Goal: Task Accomplishment & Management: Use online tool/utility

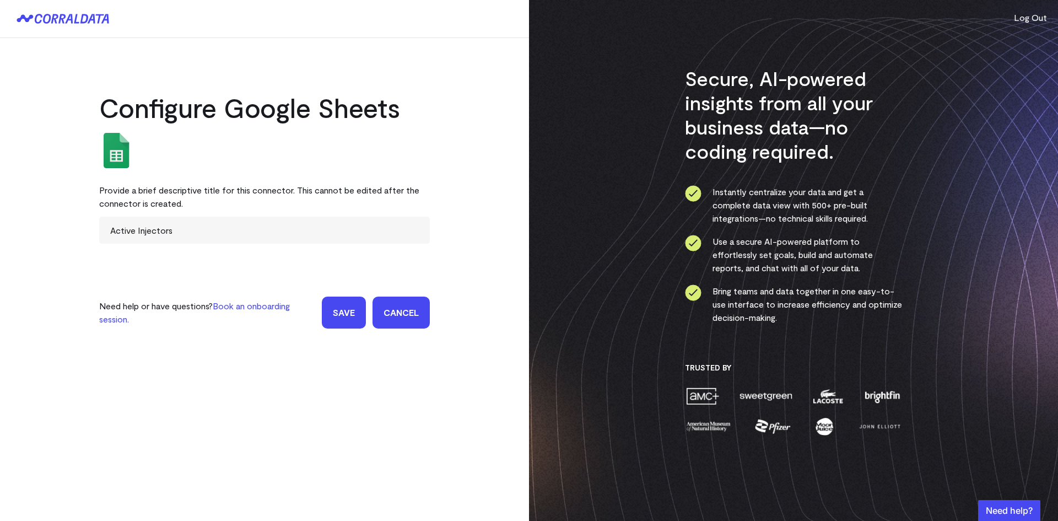
drag, startPoint x: 220, startPoint y: 234, endPoint x: 27, endPoint y: 232, distance: 192.8
click at [27, 232] on div "Configure Google Sheets Provide a brief descriptive title for this connector. T…" at bounding box center [264, 194] width 529 height 312
type input "Provider Classification"
click at [322, 296] on input "Save" at bounding box center [344, 312] width 44 height 32
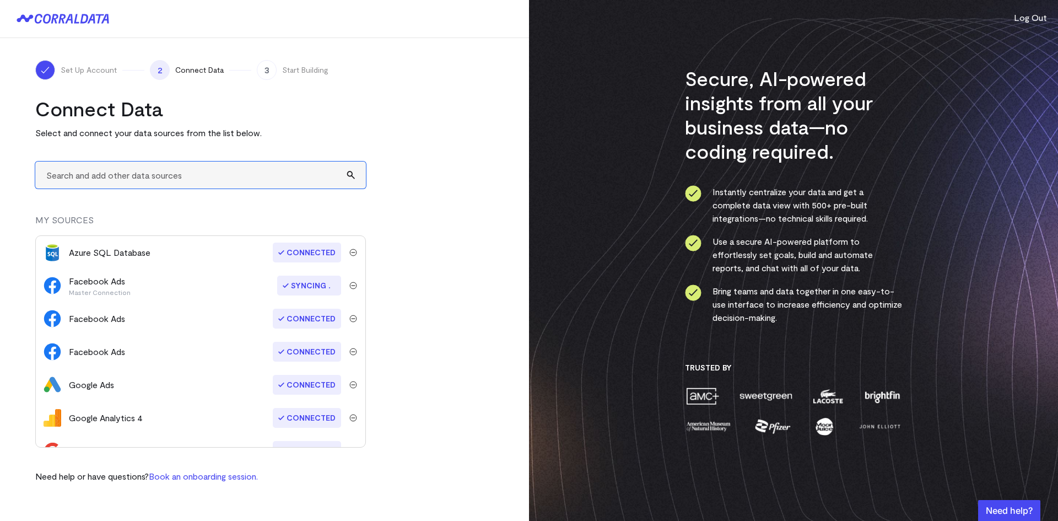
click at [129, 172] on input "text" at bounding box center [200, 174] width 331 height 27
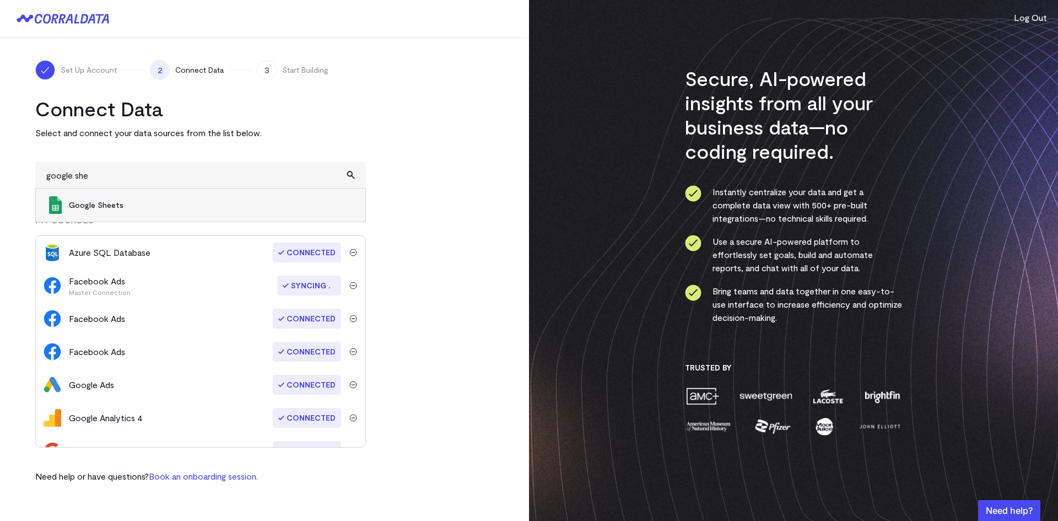
click at [143, 207] on span "Google Sheets" at bounding box center [211, 204] width 285 height 11
type input "Google Sheets"
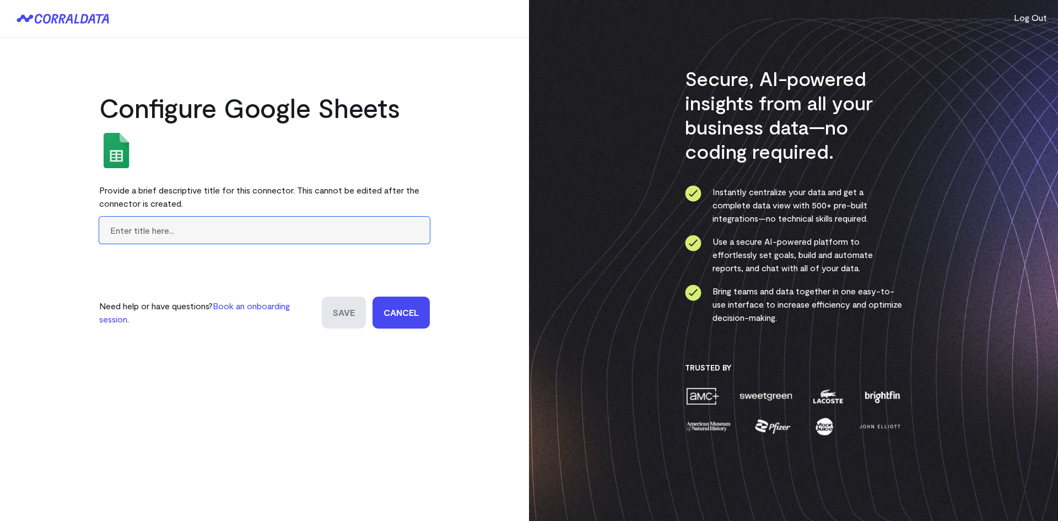
click at [175, 231] on input "text" at bounding box center [264, 229] width 331 height 27
type input "Provider Classification"
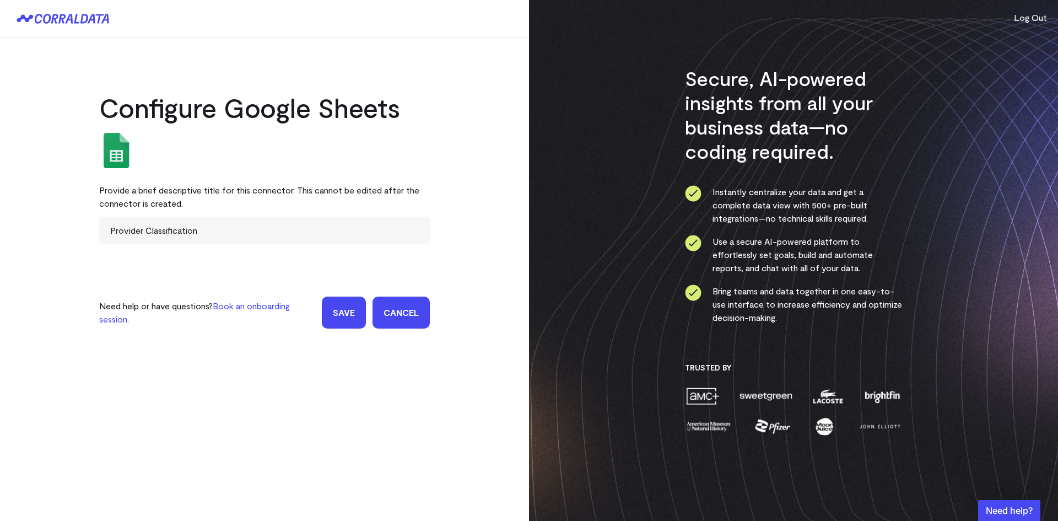
click at [337, 309] on input "Save" at bounding box center [344, 312] width 44 height 32
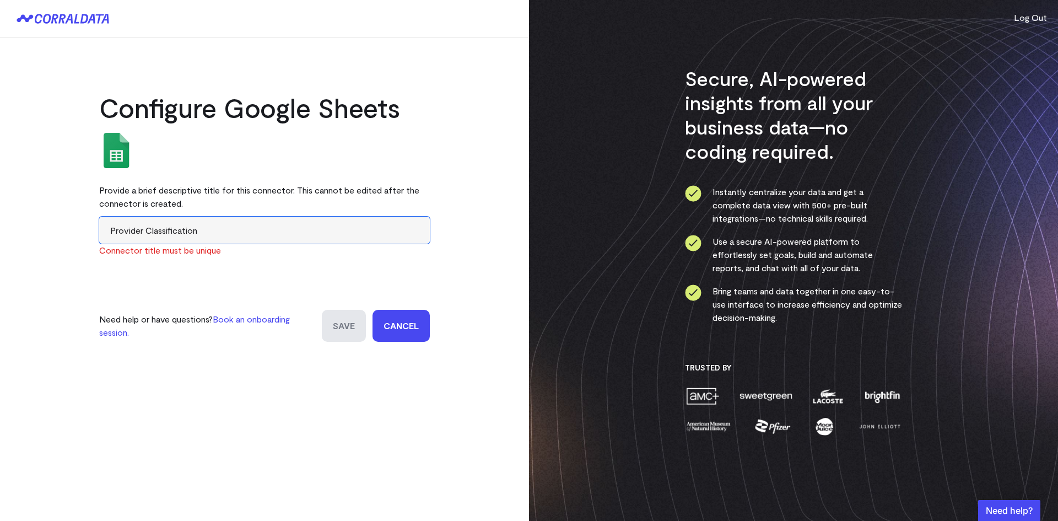
click at [245, 225] on input "Provider Classification" at bounding box center [264, 229] width 331 height 27
click at [144, 231] on input "Provider Classification" at bounding box center [264, 229] width 331 height 27
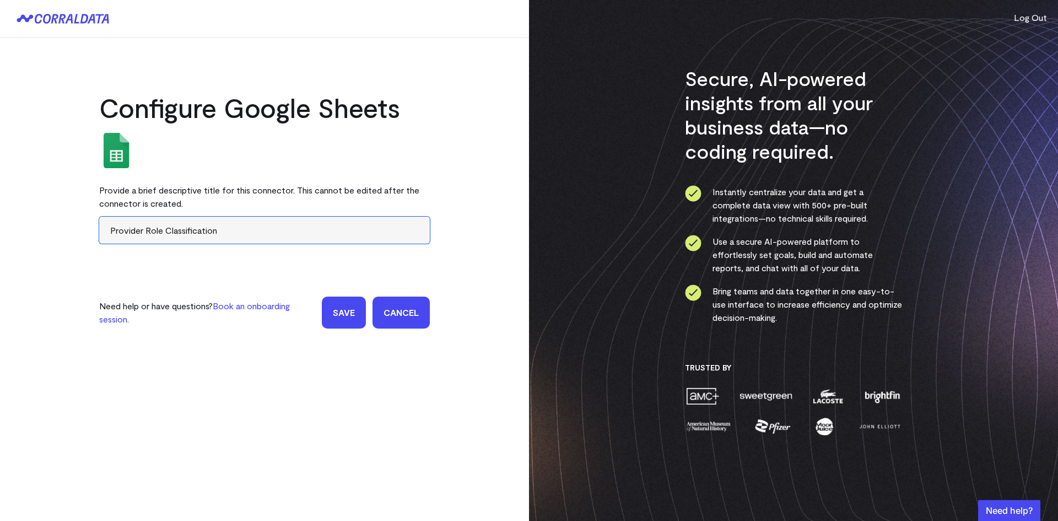
type input "Provider Role Classification"
click at [342, 311] on input "Save" at bounding box center [344, 312] width 44 height 32
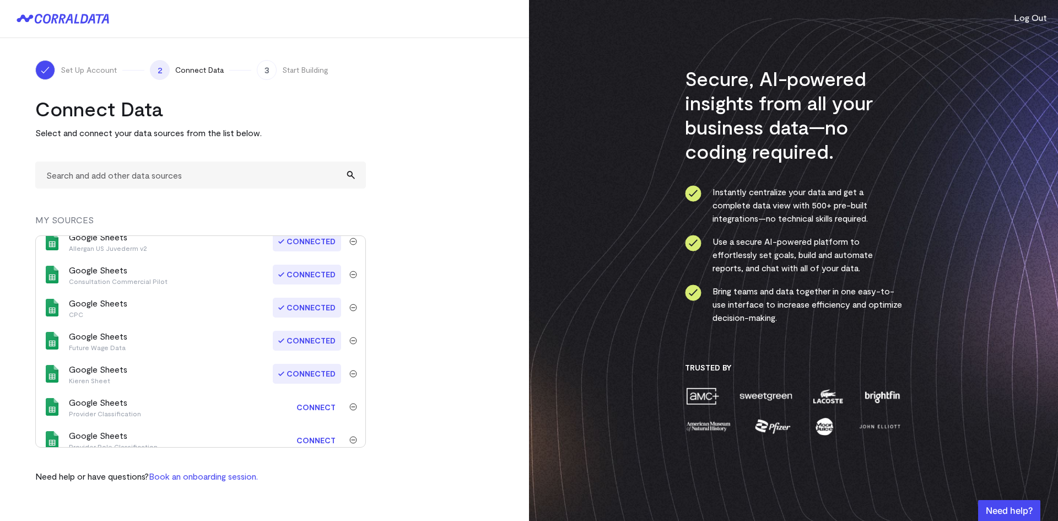
scroll to position [549, 0]
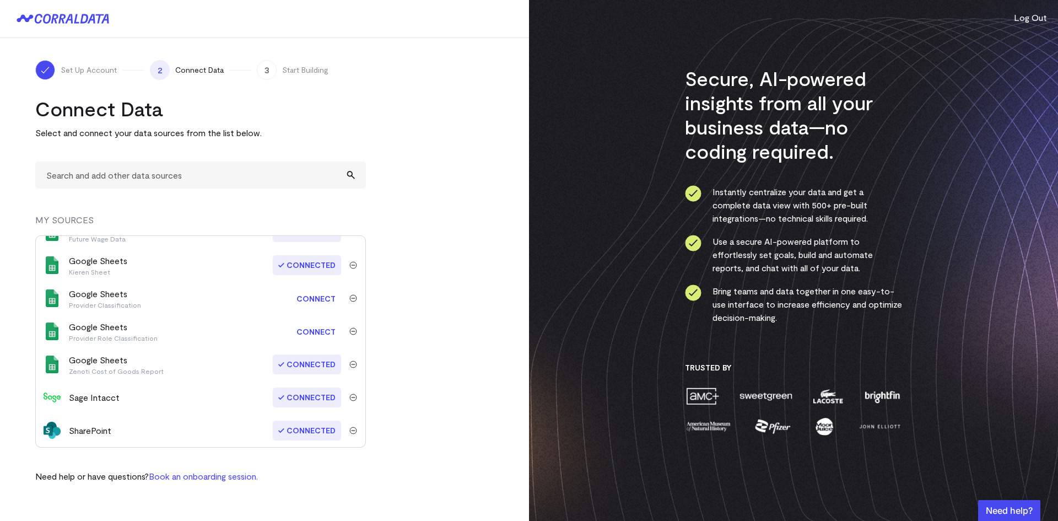
click at [349, 296] on img "submit" at bounding box center [353, 298] width 8 height 8
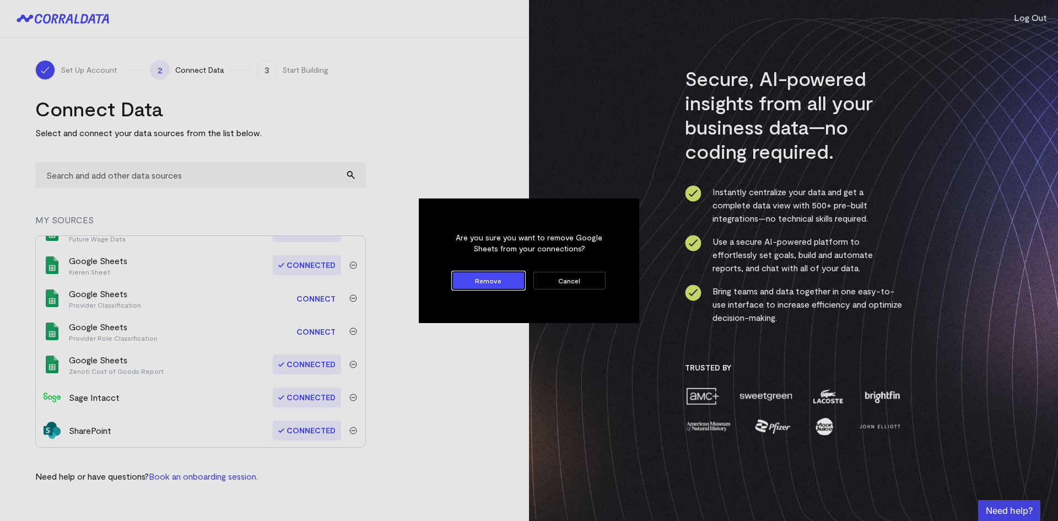
click at [505, 278] on button "Remove" at bounding box center [488, 281] width 72 height 18
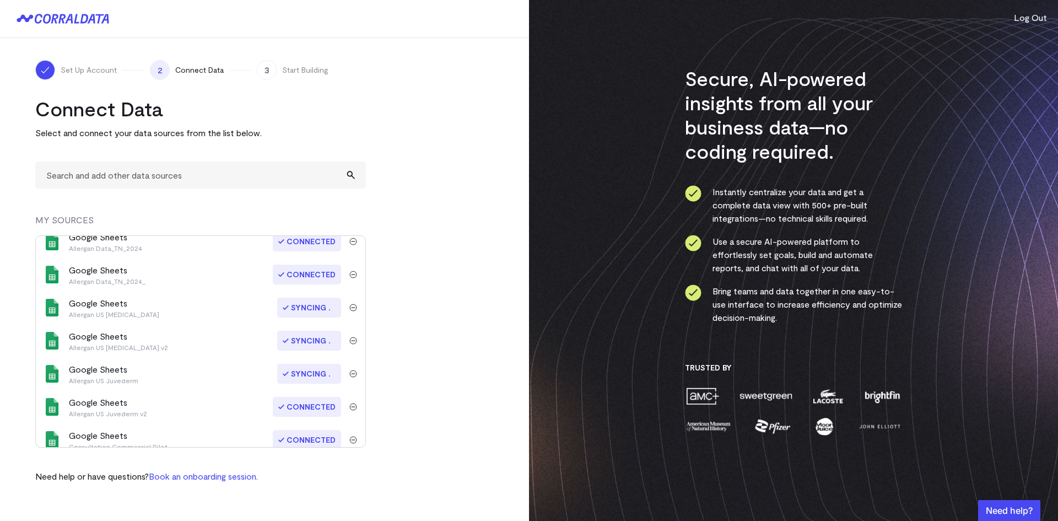
scroll to position [516, 0]
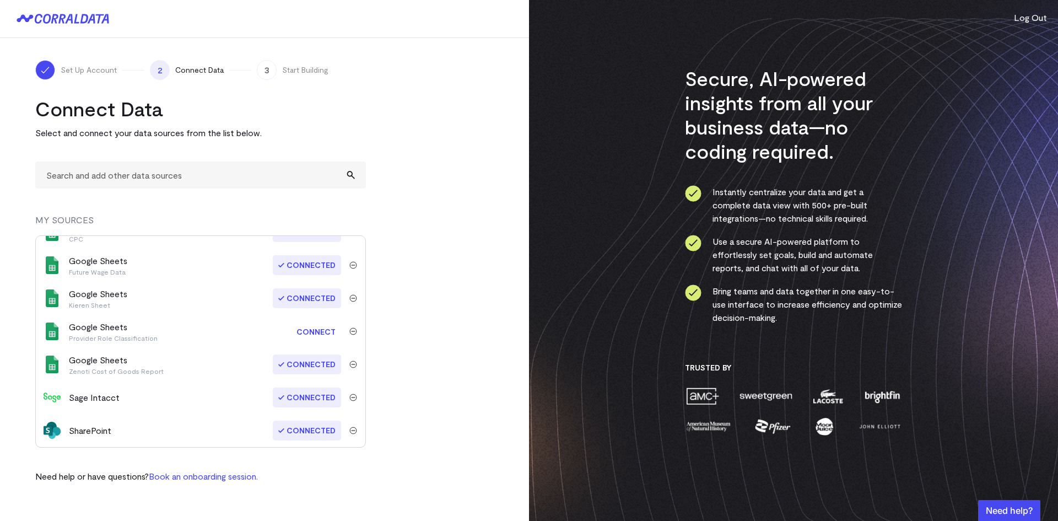
click at [318, 333] on link "Connect" at bounding box center [316, 331] width 50 height 20
